Goal: Information Seeking & Learning: Learn about a topic

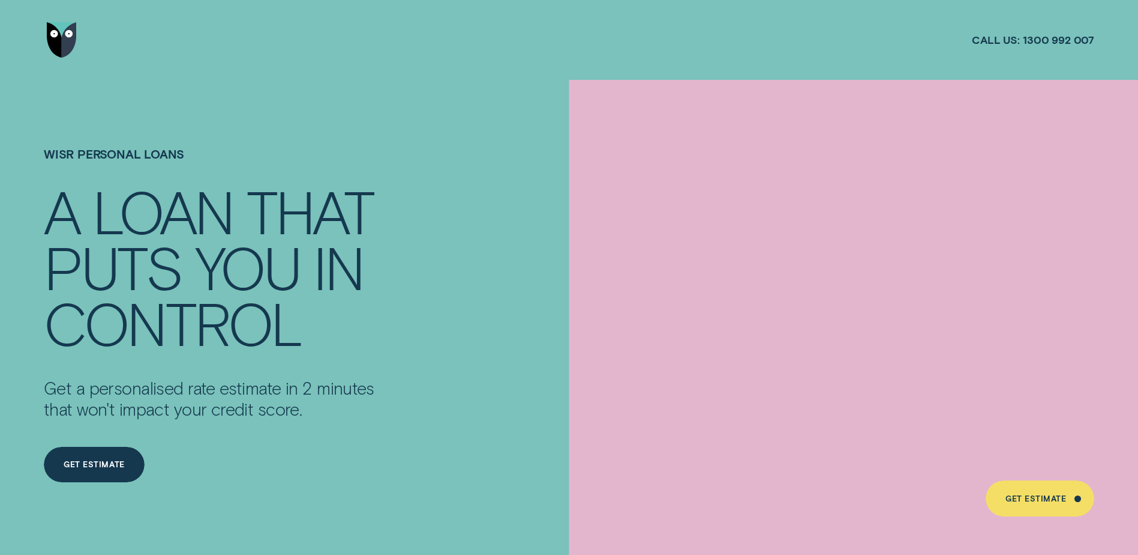
click at [65, 40] on img "Go to home page" at bounding box center [62, 40] width 30 height 36
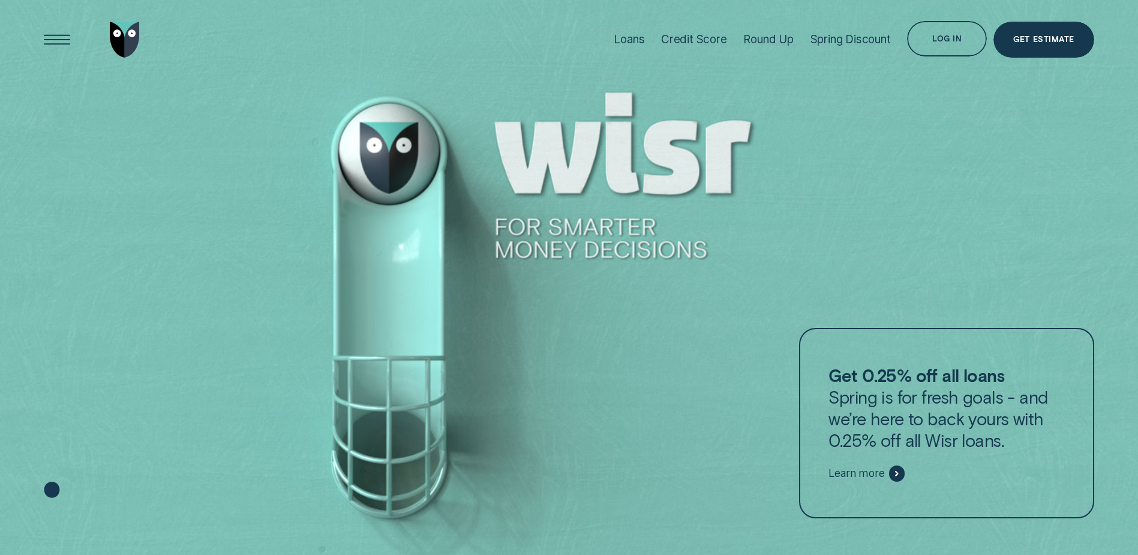
click at [630, 34] on div "Loans" at bounding box center [629, 39] width 31 height 14
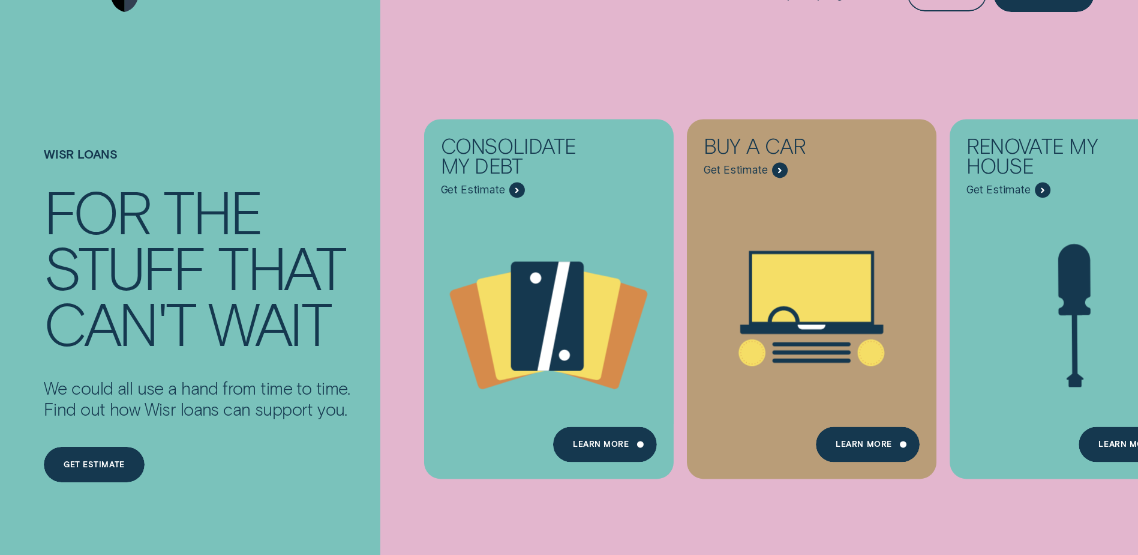
scroll to position [240, 0]
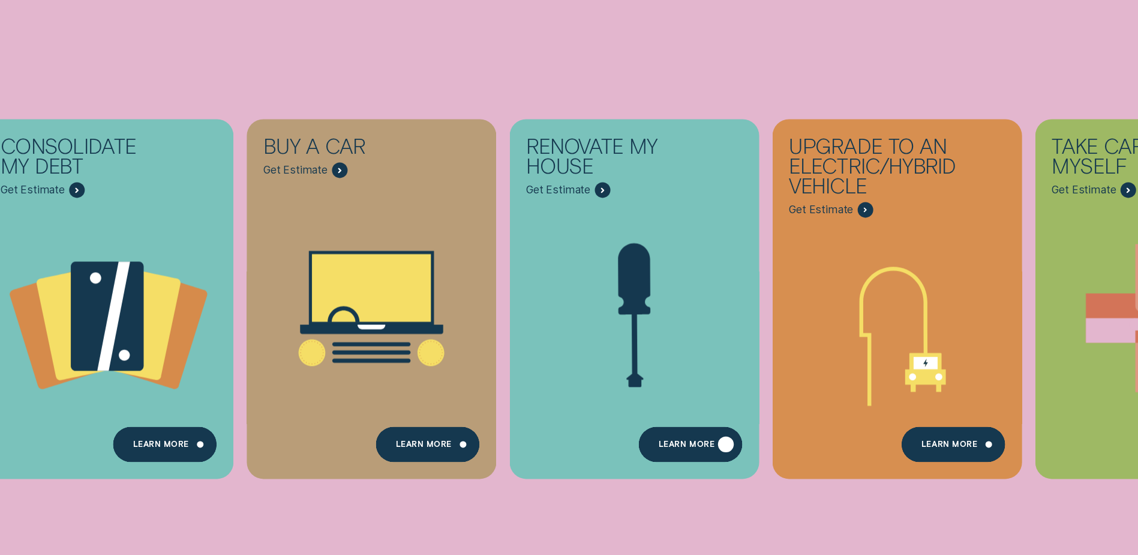
click at [707, 446] on div "Learn more" at bounding box center [687, 445] width 56 height 7
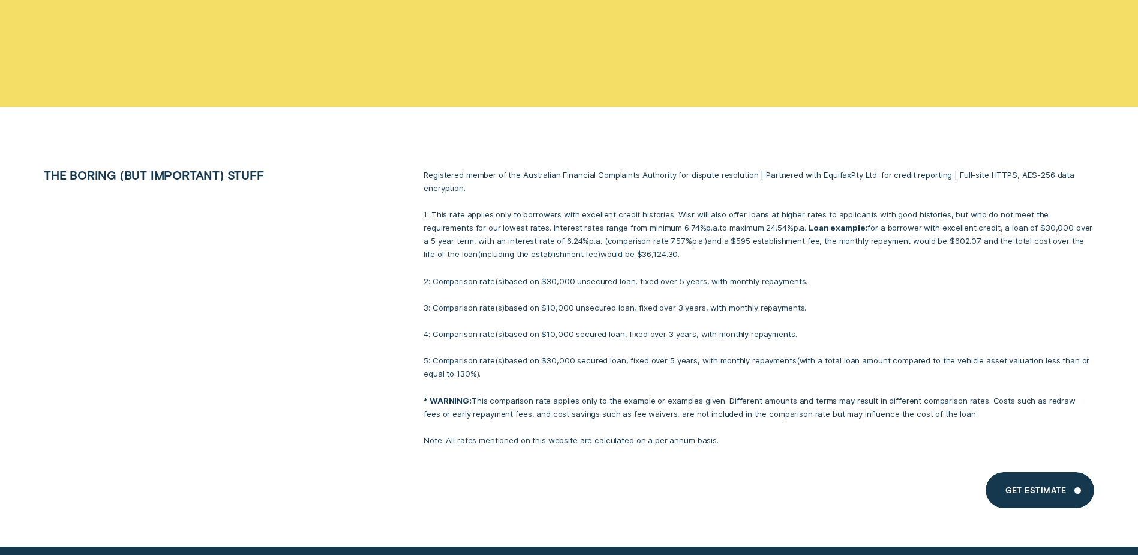
scroll to position [7862, 0]
